Goal: Task Accomplishment & Management: Manage account settings

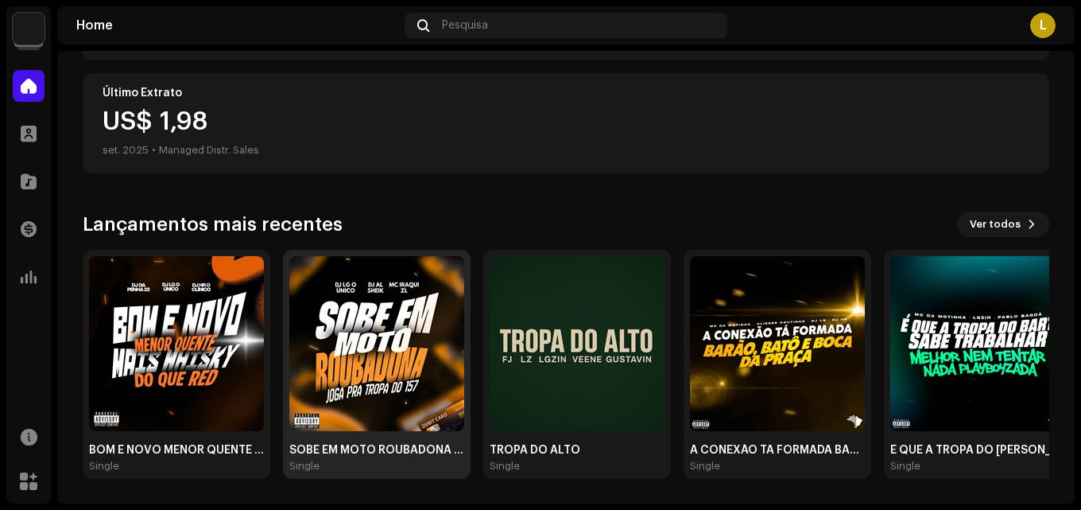
scroll to position [276, 0]
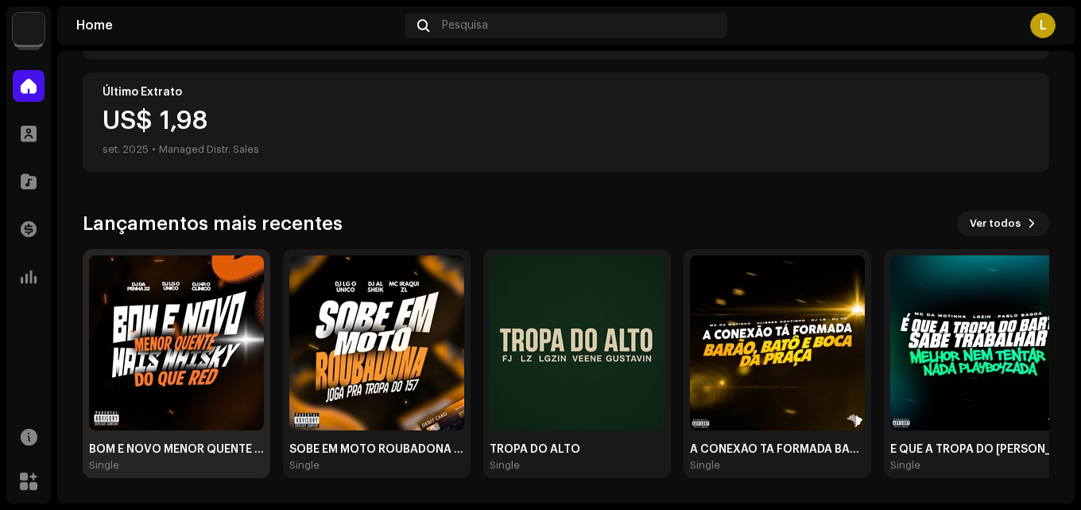
click at [254, 383] on img at bounding box center [176, 342] width 175 height 175
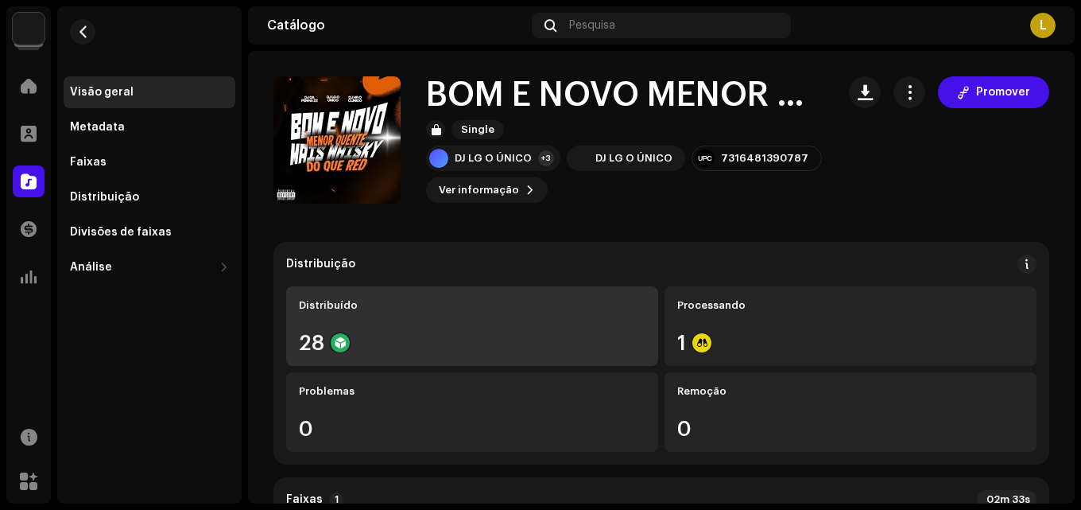
click at [595, 338] on div "28" at bounding box center [472, 342] width 347 height 21
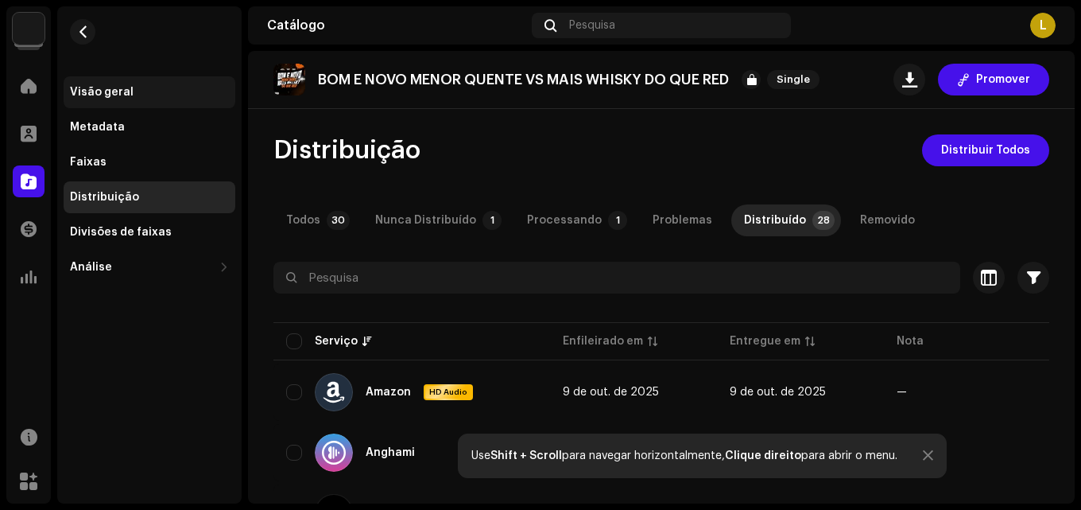
click at [99, 87] on div "Visão geral" at bounding box center [102, 92] width 64 height 13
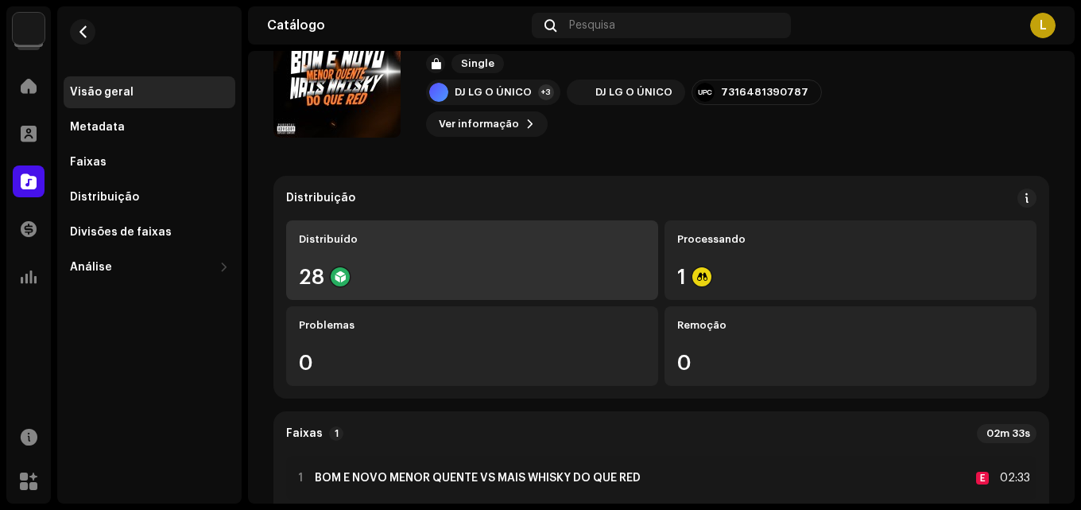
scroll to position [159, 0]
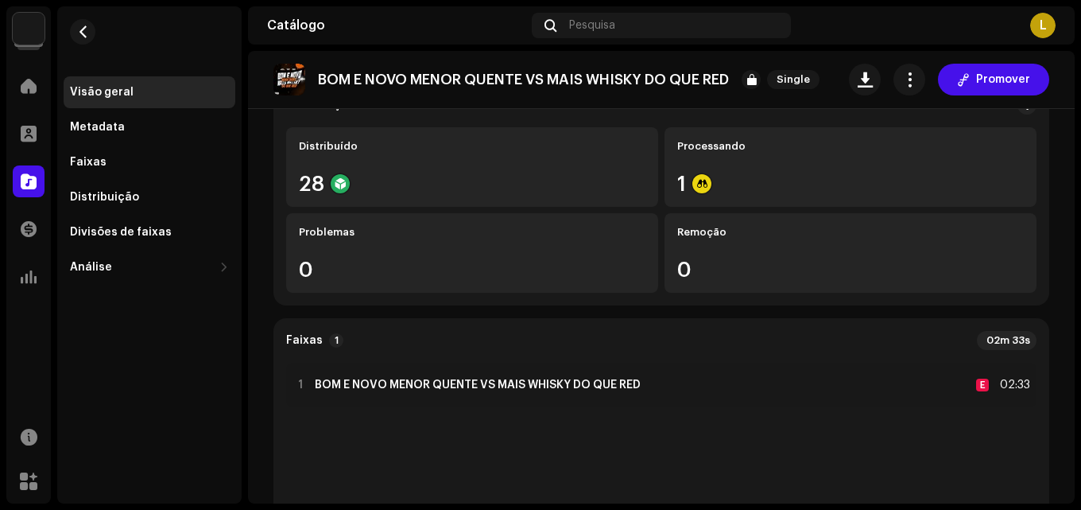
click at [793, 170] on re-o-release-hero "BOM E NOVO MENOR QUENTE VS MAIS WHISKY DO QUE RED Single Promover BOM E NOVO ME…" at bounding box center [661, 114] width 827 height 127
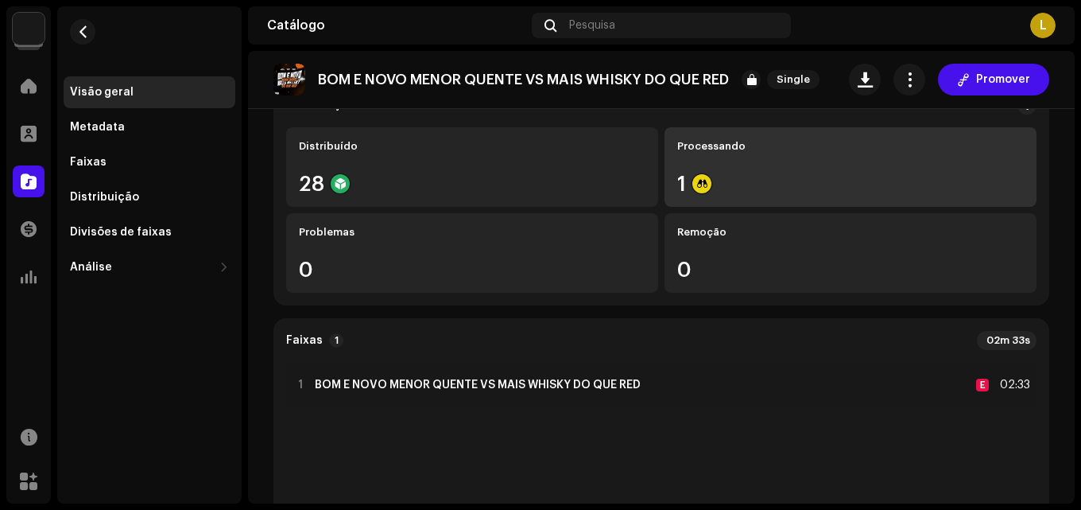
click at [712, 197] on div "Processando 1" at bounding box center [851, 167] width 372 height 80
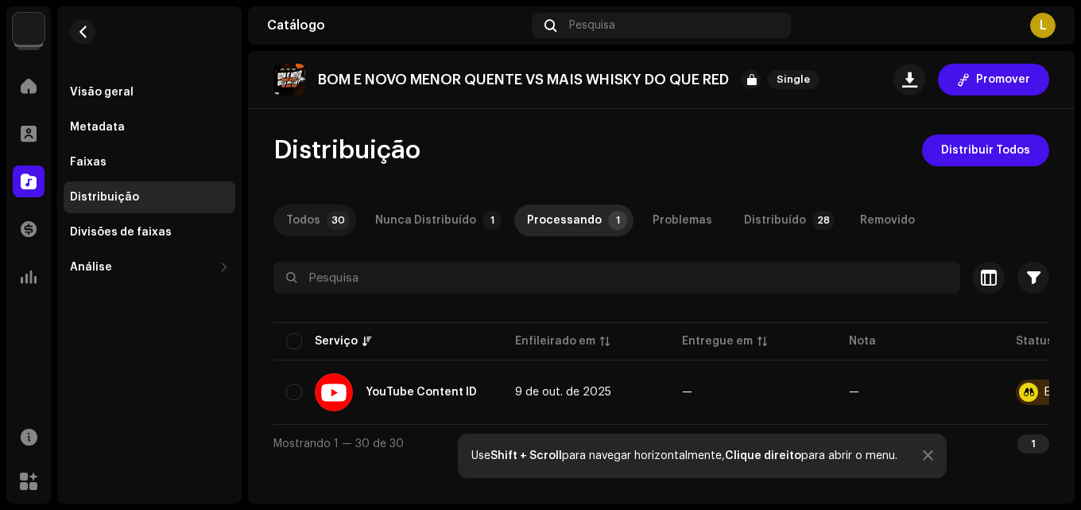
click at [348, 215] on p-tab "Todos 30" at bounding box center [314, 220] width 83 height 32
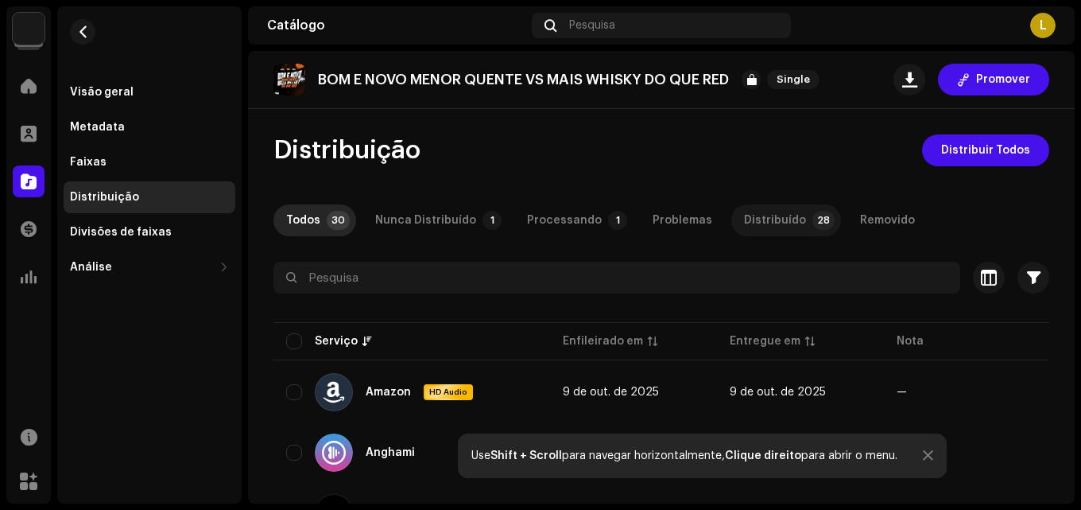
click at [744, 221] on div "Distribuído" at bounding box center [775, 220] width 62 height 32
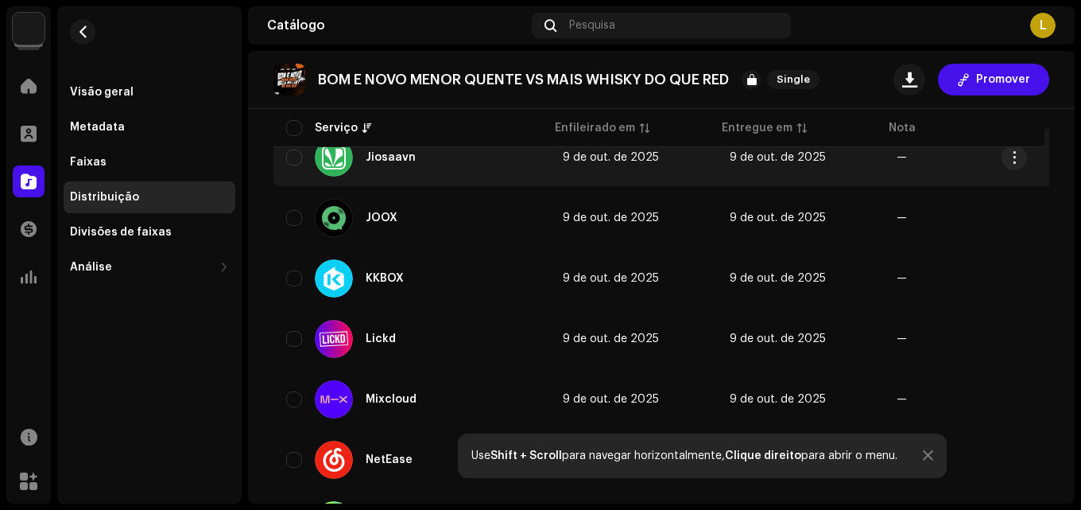
scroll to position [964, 0]
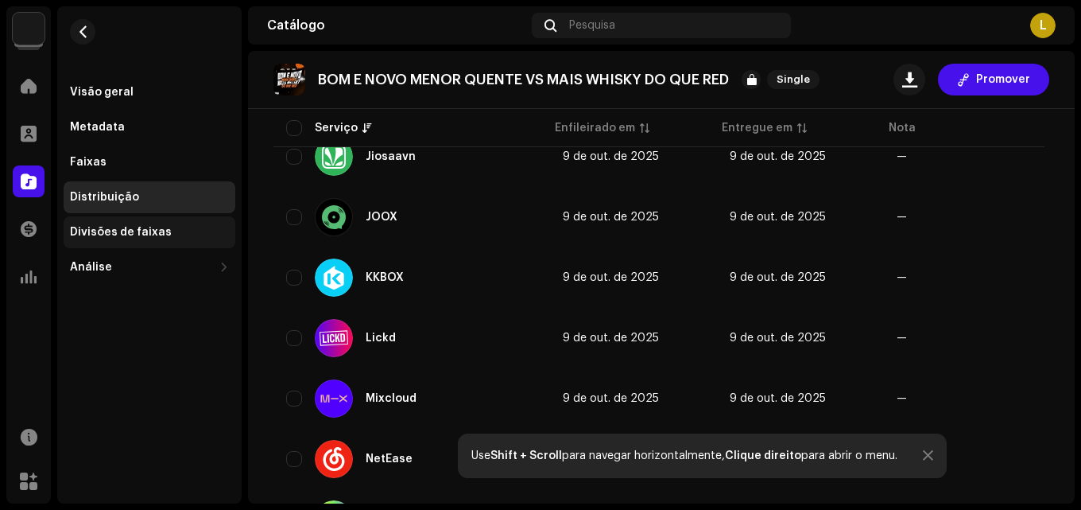
click at [148, 234] on div "Divisões de faixas" at bounding box center [121, 232] width 102 height 13
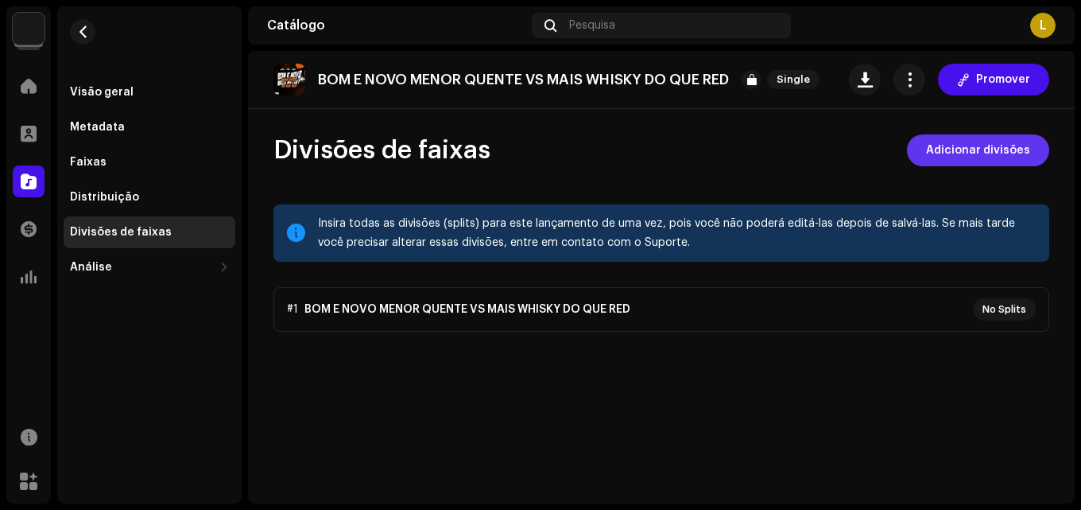
click at [939, 158] on span "Adicionar divisões" at bounding box center [978, 150] width 104 height 32
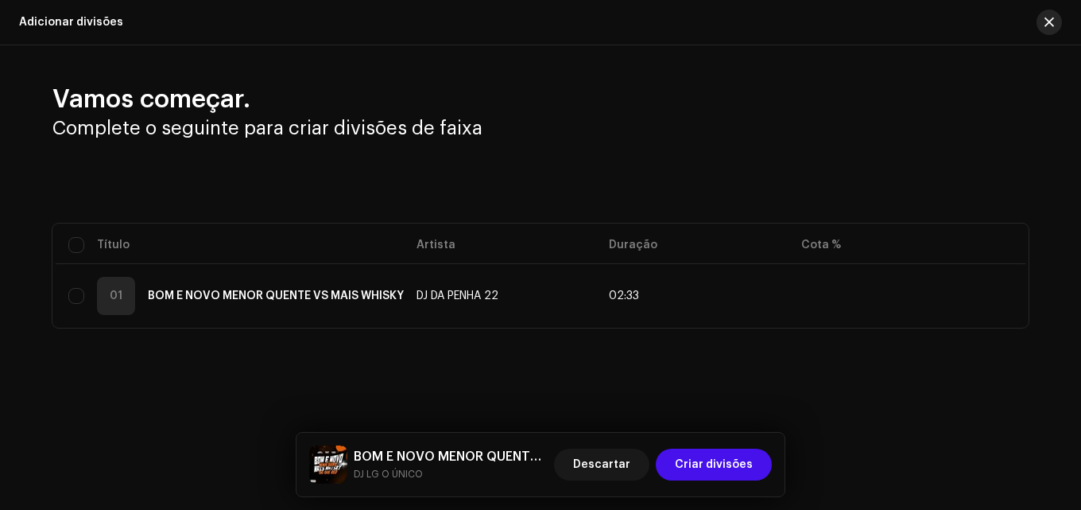
click at [1047, 31] on button "button" at bounding box center [1049, 22] width 25 height 25
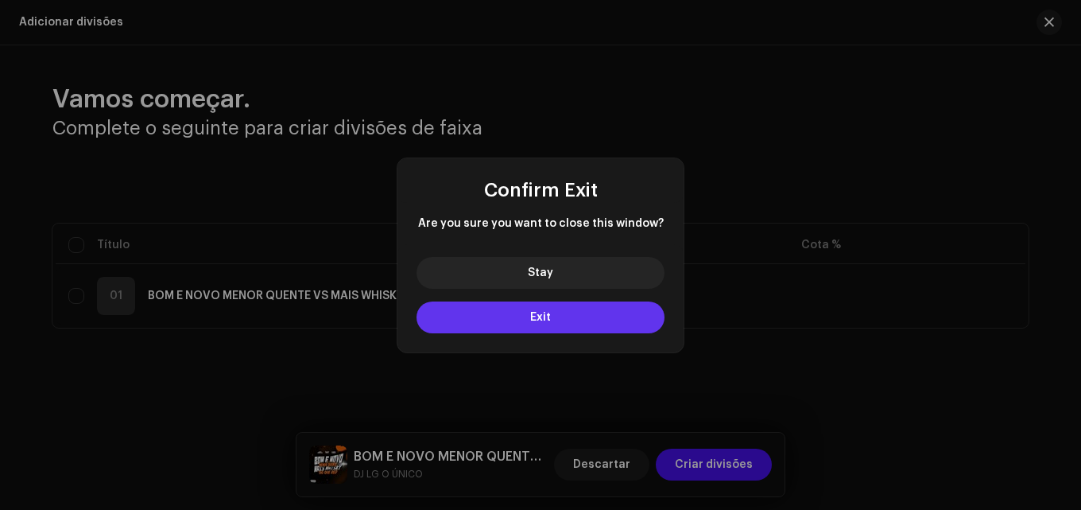
click at [478, 326] on button "Exit" at bounding box center [541, 317] width 248 height 32
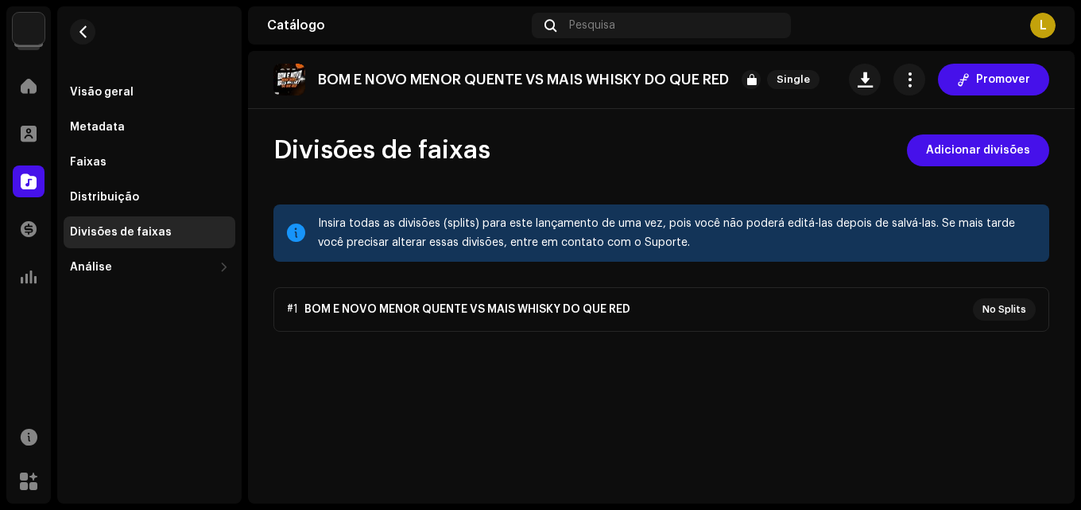
click at [10, 83] on div "Home" at bounding box center [28, 86] width 45 height 45
